Goal: Task Accomplishment & Management: Use online tool/utility

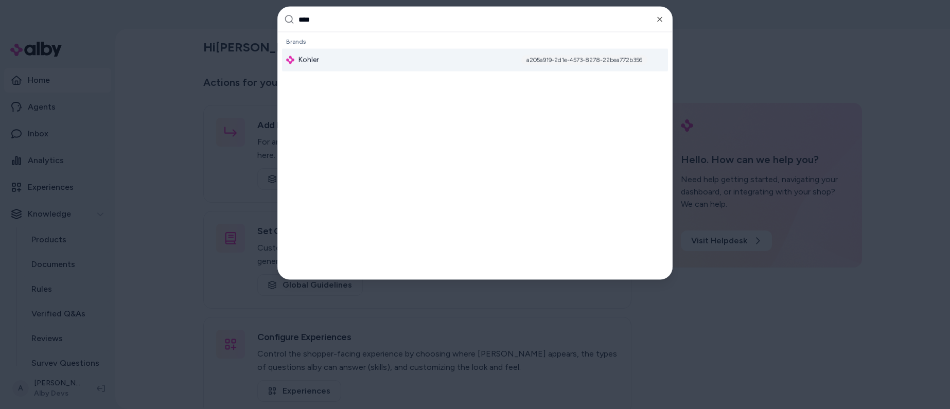
type input "****"
click at [478, 63] on div "Kohler a205a919-2d1e-4573-8278-22bea772b356" at bounding box center [475, 60] width 386 height 23
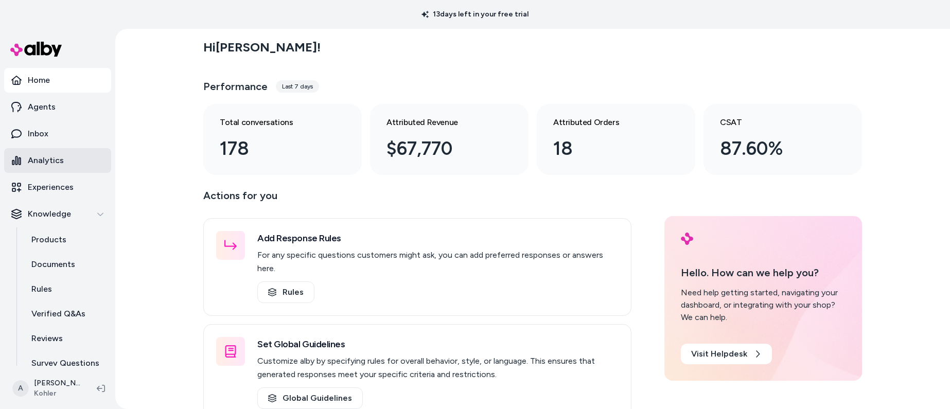
click at [53, 159] on p "Analytics" at bounding box center [46, 160] width 36 height 12
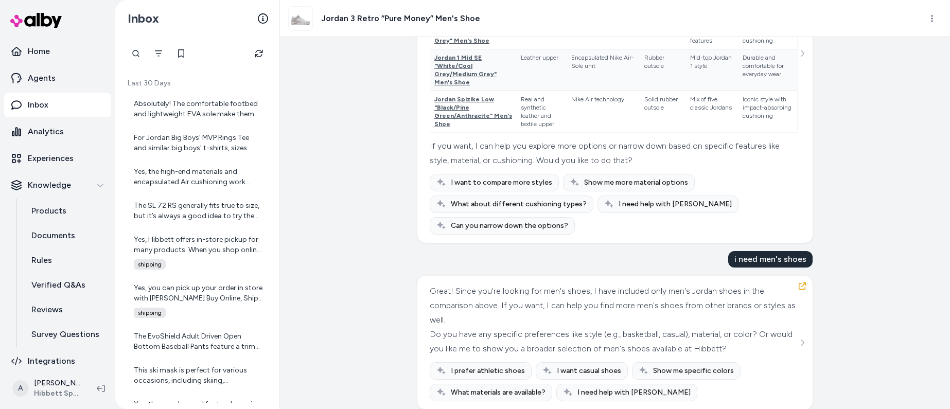
scroll to position [494, 0]
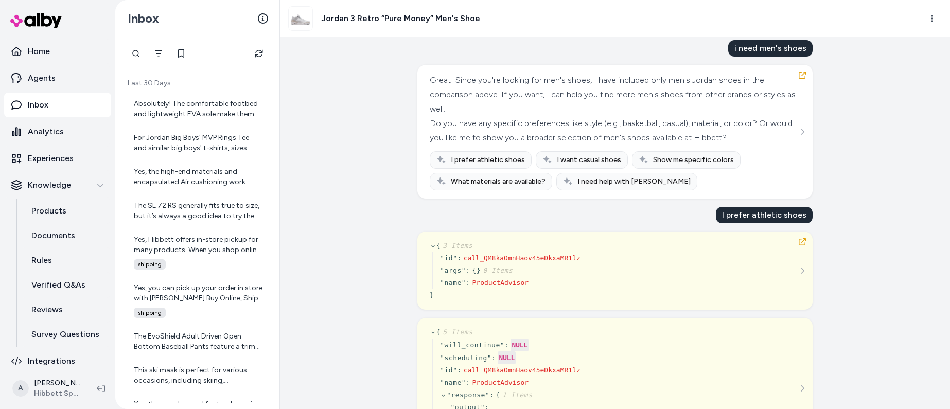
click at [389, 20] on h3 "Jordan 3 Retro “Pure Money” Men's Shoe" at bounding box center [400, 18] width 159 height 12
click at [391, 18] on h3 "Jordan 3 Retro “Pure Money” Men's Shoe" at bounding box center [400, 18] width 159 height 12
copy div "Jordan 3 Retro “Pure Money” Men's Shoe"
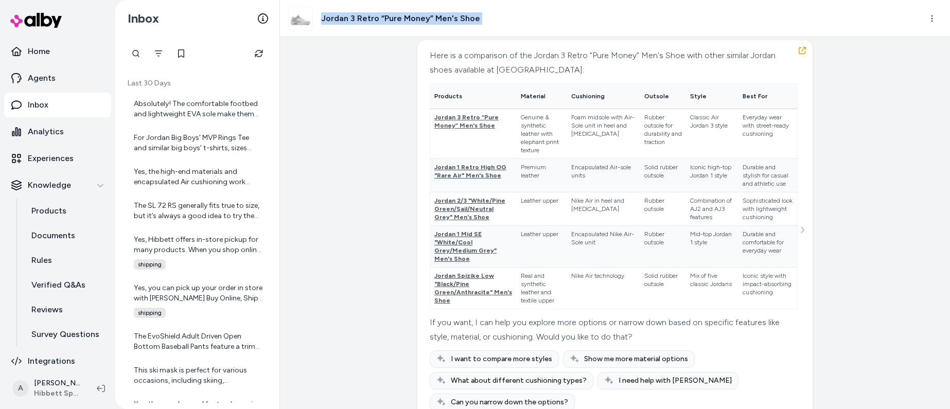
scroll to position [0, 0]
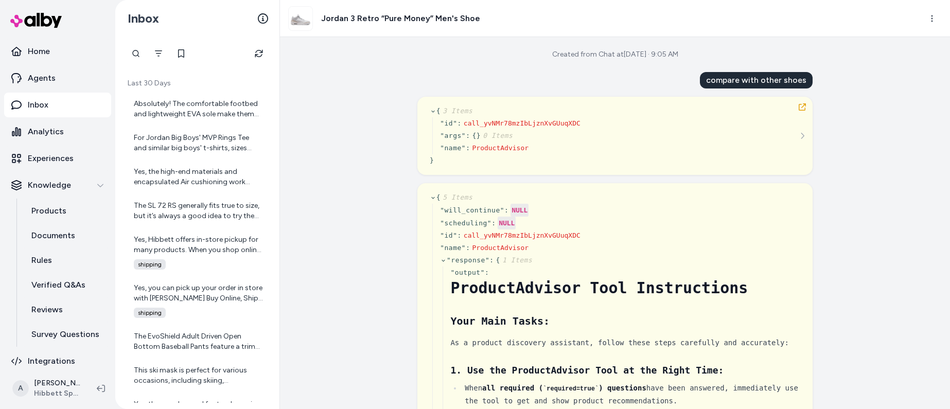
click at [747, 82] on div "compare with other shoes" at bounding box center [756, 80] width 113 height 16
copy div "compare with other shoes"
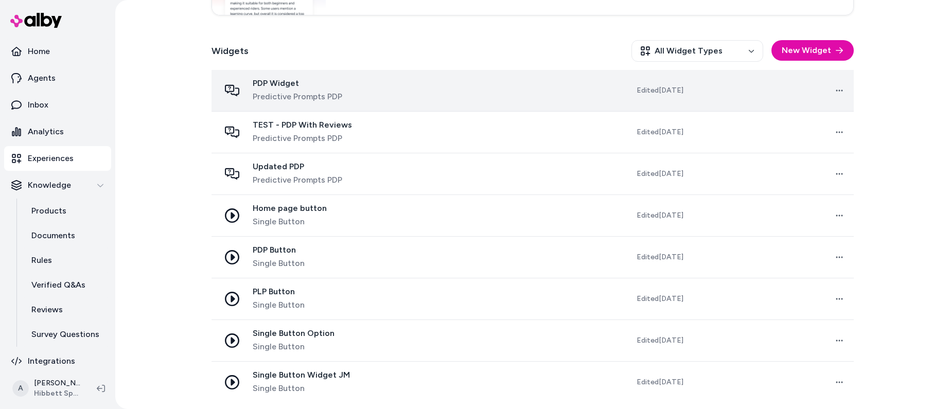
scroll to position [279, 0]
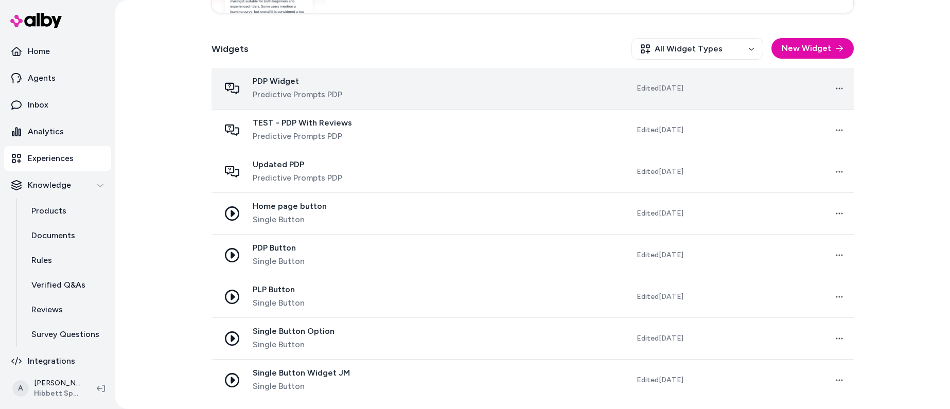
click at [462, 82] on td at bounding box center [477, 89] width 162 height 42
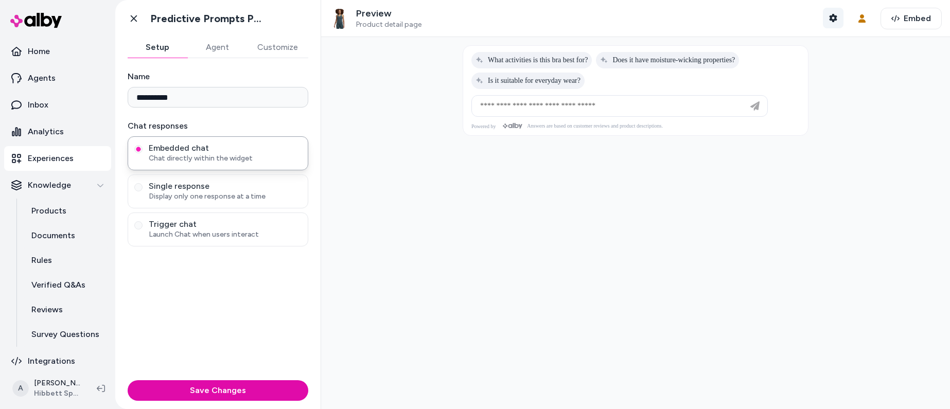
click at [829, 20] on icon "button" at bounding box center [833, 18] width 8 height 8
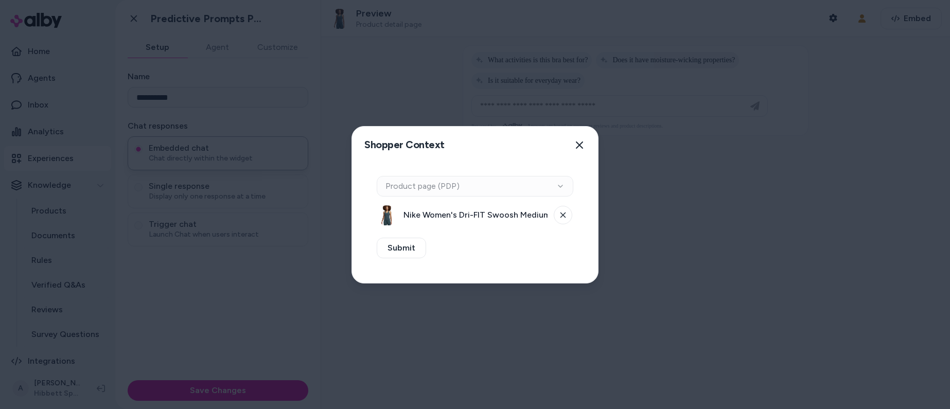
click at [439, 178] on div "Context Type Product page (PDP)" at bounding box center [475, 186] width 197 height 21
click at [440, 186] on div "Context Type Product page (PDP)" at bounding box center [475, 186] width 197 height 21
drag, startPoint x: 583, startPoint y: 217, endPoint x: 565, endPoint y: 217, distance: 17.5
click at [583, 217] on div "Context Type Product page (PDP) Nike Women's Dri-FIT Swoosh Medium Support Padd…" at bounding box center [475, 223] width 246 height 119
click at [564, 216] on icon at bounding box center [563, 215] width 6 height 6
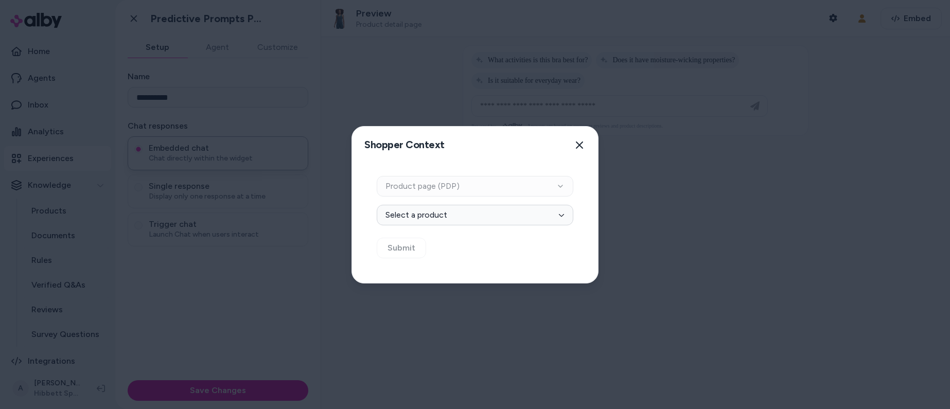
click at [413, 182] on div "Context Type Product page (PDP)" at bounding box center [475, 186] width 197 height 21
click at [418, 222] on button "Select a product" at bounding box center [475, 215] width 197 height 21
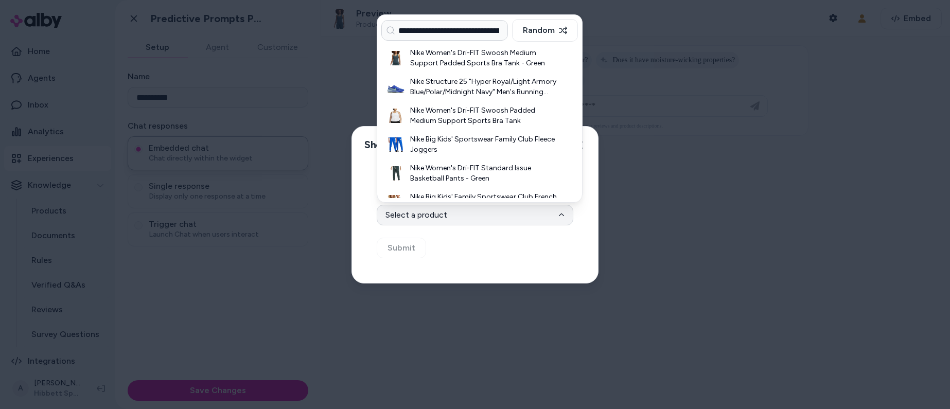
scroll to position [0, 48]
type input "**********"
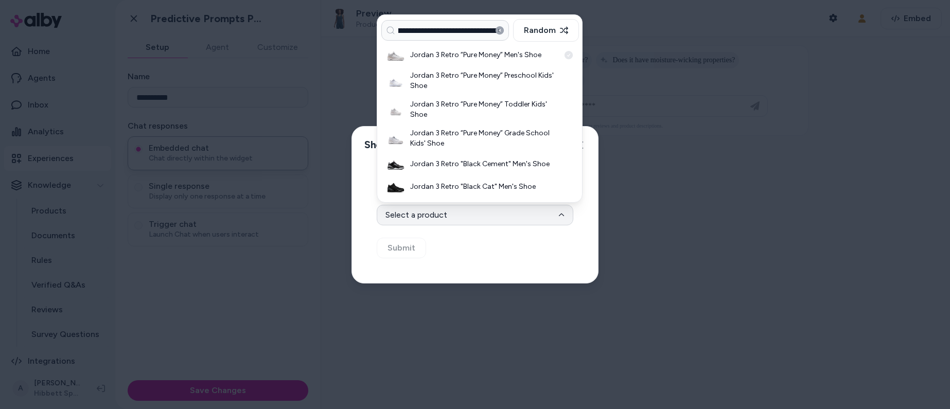
scroll to position [0, 0]
click at [461, 55] on h3 "Jordan 3 Retro “Pure Money” Men's Shoe" at bounding box center [484, 55] width 149 height 10
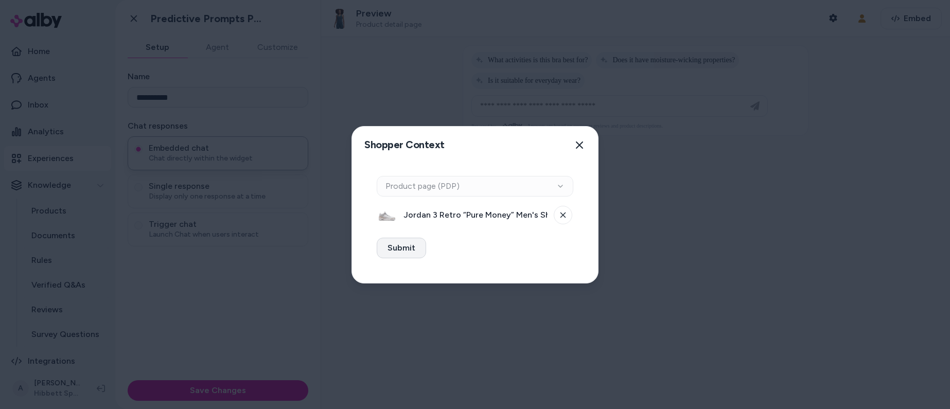
click at [401, 249] on button "Submit" at bounding box center [401, 248] width 49 height 21
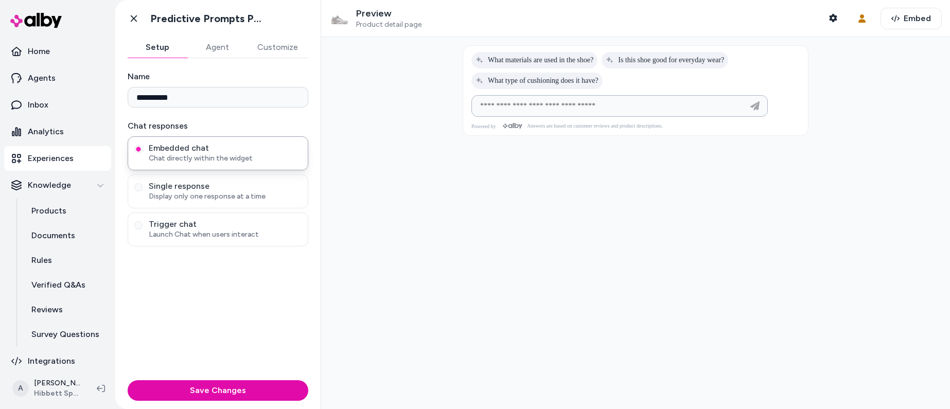
click at [504, 110] on input at bounding box center [609, 106] width 271 height 12
click at [544, 109] on input "**********" at bounding box center [609, 106] width 271 height 12
paste input
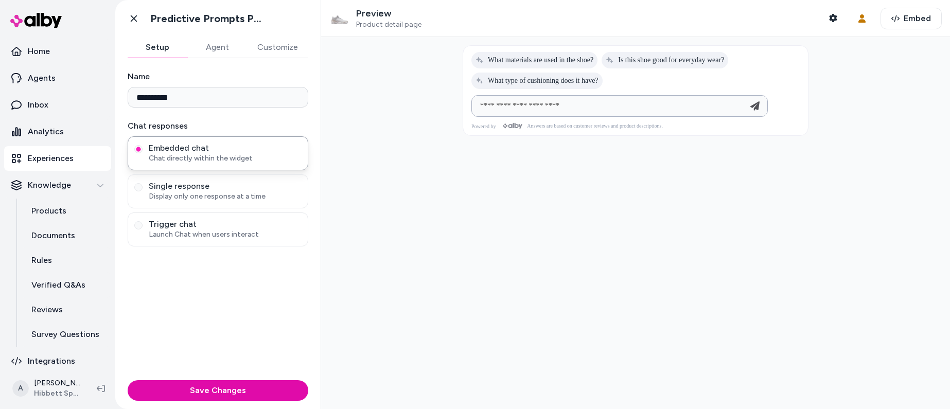
type input "**********"
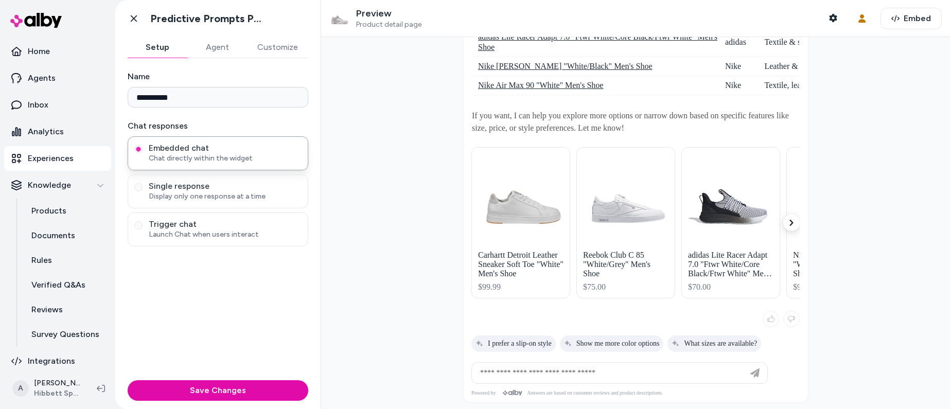
scroll to position [214, 0]
click at [622, 346] on span "Show me more color options" at bounding box center [612, 342] width 96 height 8
type input "**********"
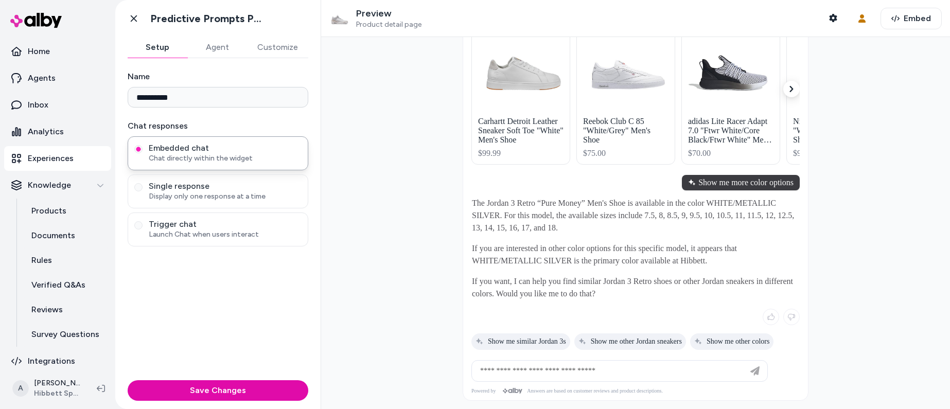
scroll to position [350, 0]
click at [565, 367] on input at bounding box center [609, 371] width 271 height 12
type input "**********"
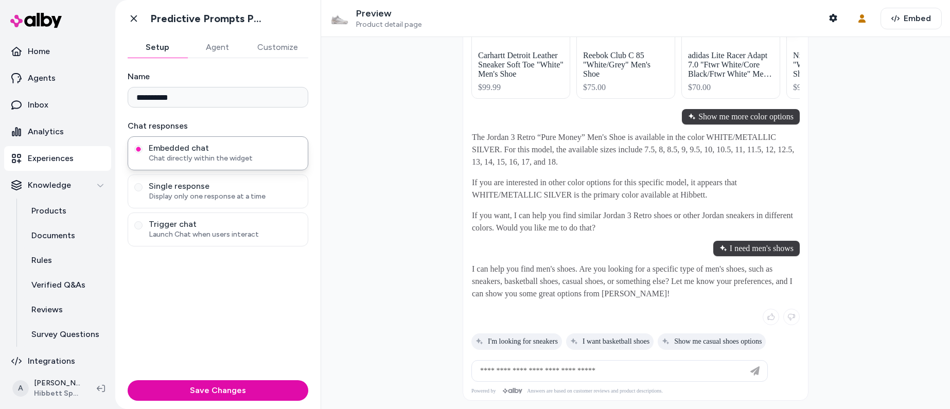
scroll to position [415, 0]
click at [612, 344] on span "I want basketball shoes" at bounding box center [609, 342] width 79 height 8
type input "**********"
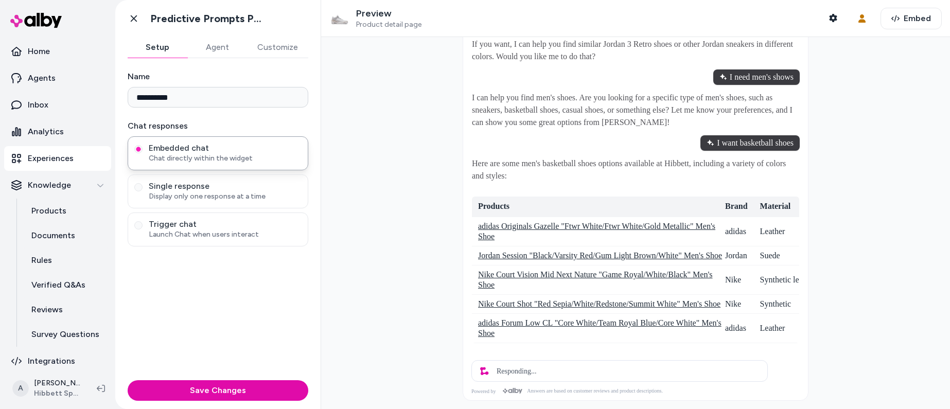
scroll to position [594, 0]
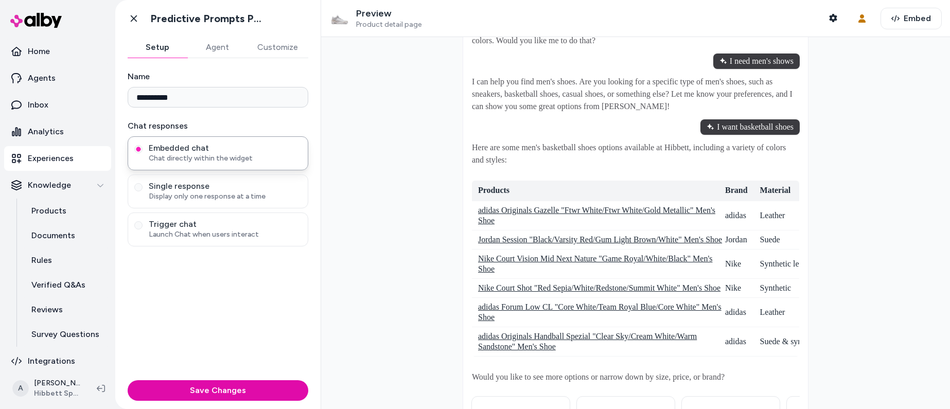
click at [412, 145] on div at bounding box center [635, 223] width 629 height 372
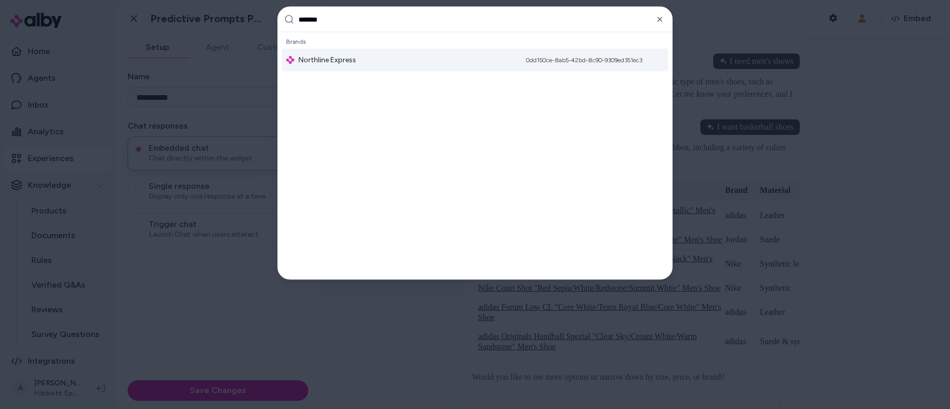
type input "********"
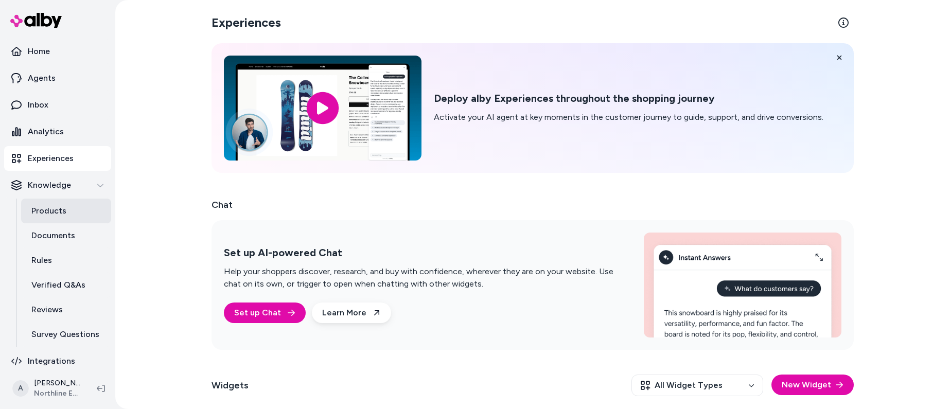
click at [64, 209] on p "Products" at bounding box center [48, 211] width 35 height 12
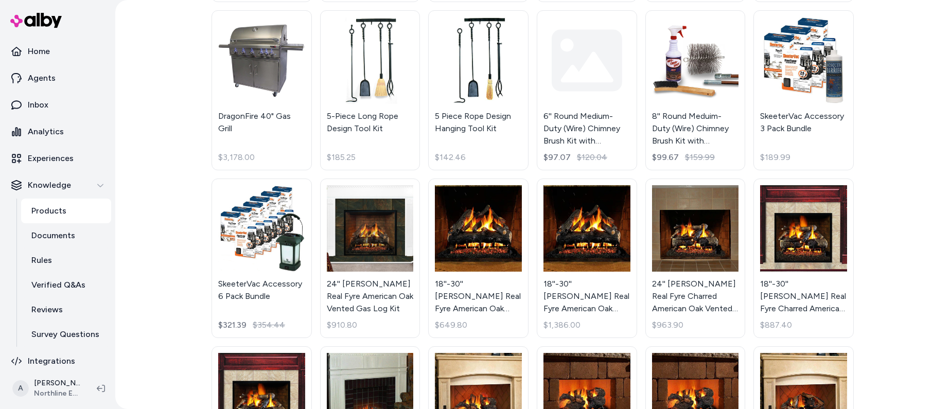
scroll to position [1084, 0]
